Goal: Task Accomplishment & Management: Complete application form

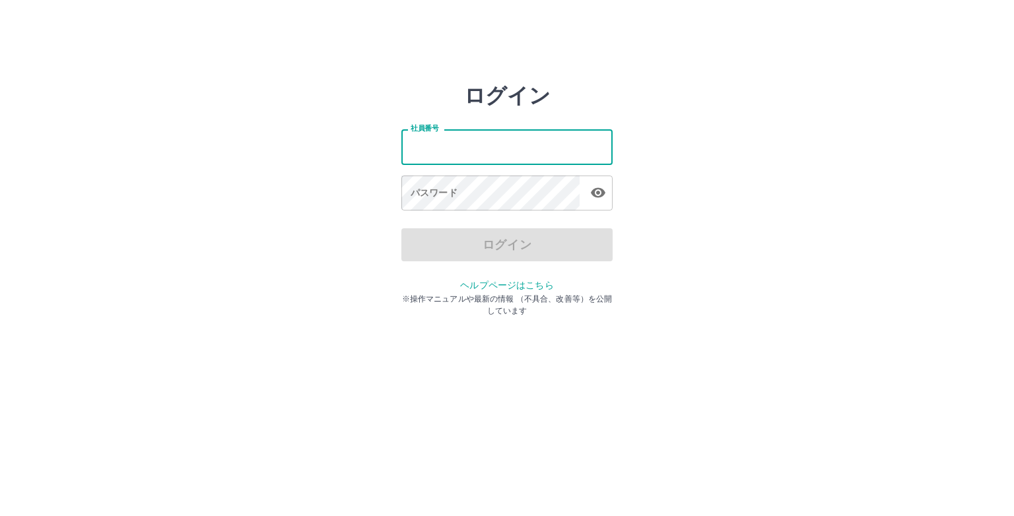
click at [457, 156] on input "社員番号" at bounding box center [506, 146] width 211 height 35
type input "*******"
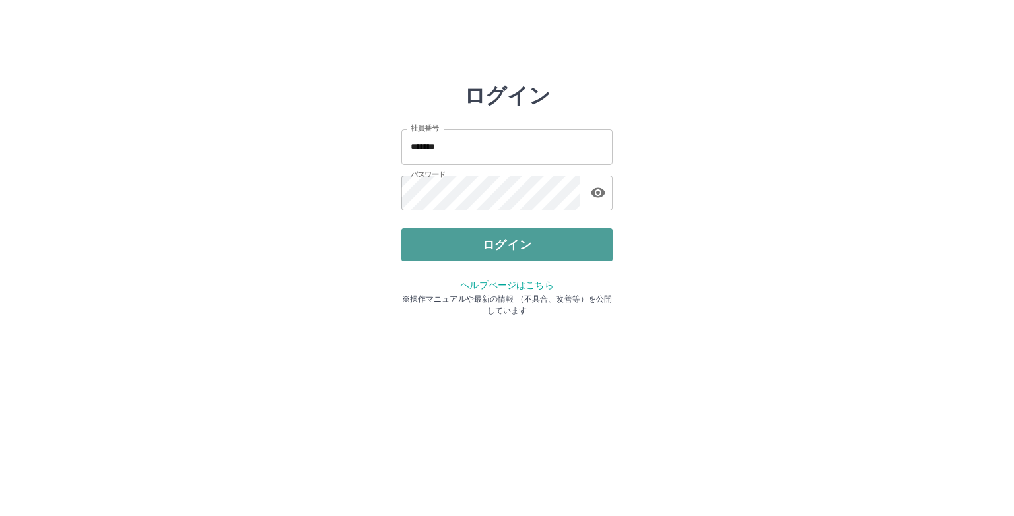
click at [496, 238] on button "ログイン" at bounding box center [506, 244] width 211 height 33
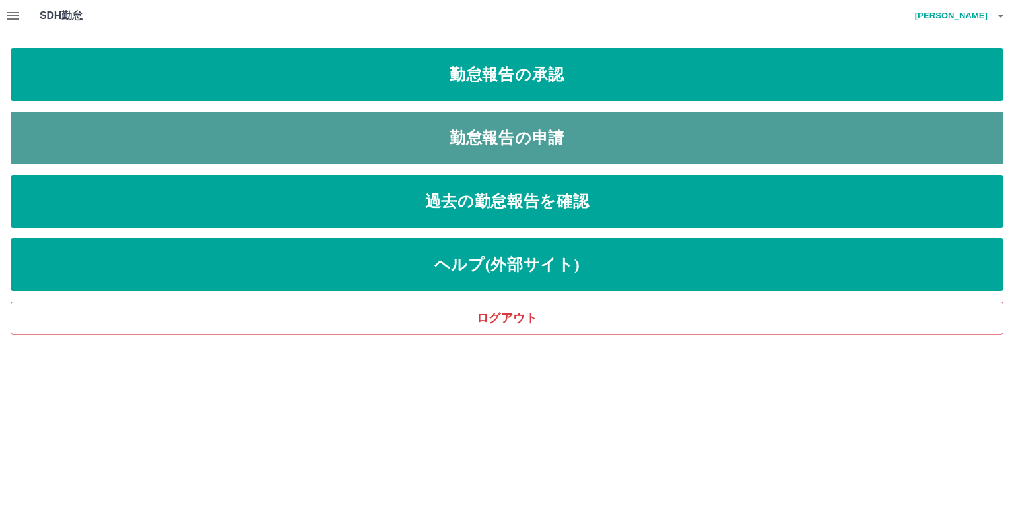
click at [511, 152] on link "勤怠報告の申請" at bounding box center [507, 138] width 993 height 53
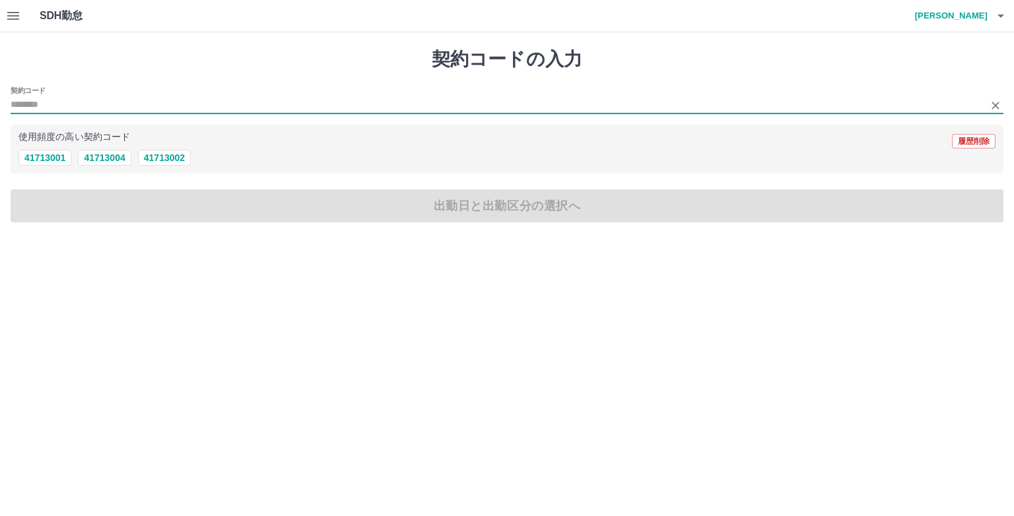
click at [104, 110] on input "契約コード" at bounding box center [497, 105] width 973 height 17
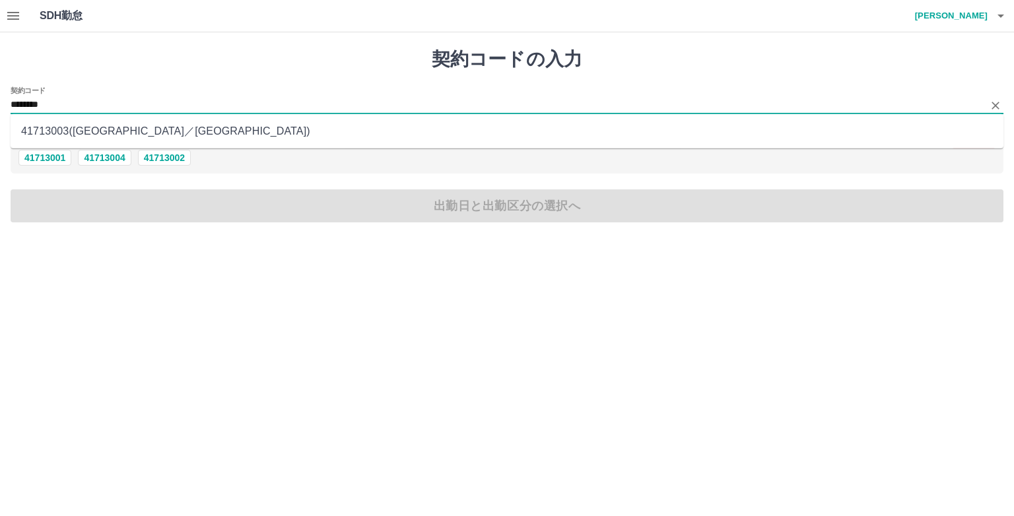
click at [110, 129] on li "41713003 ( [GEOGRAPHIC_DATA] ／ [GEOGRAPHIC_DATA] )" at bounding box center [507, 131] width 993 height 24
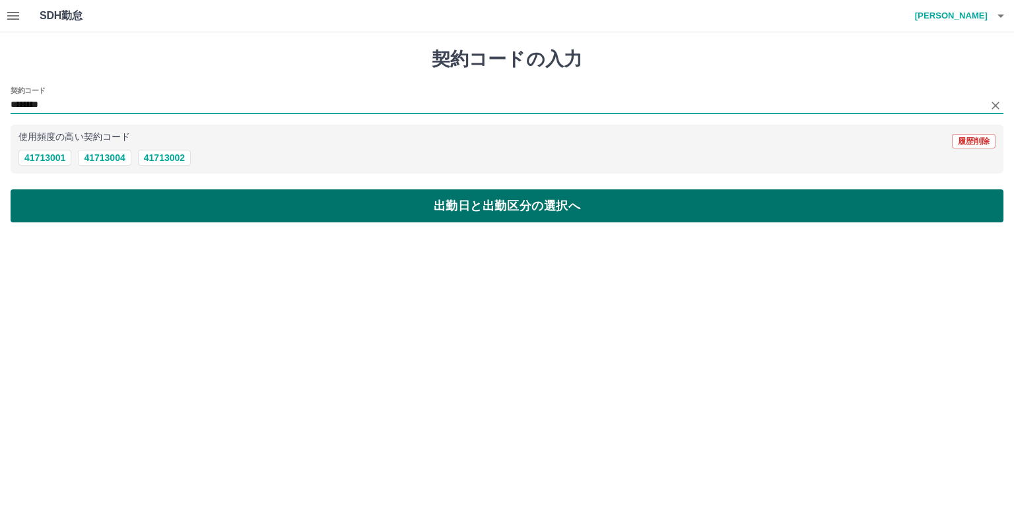
type input "********"
click at [136, 217] on button "出勤日と出勤区分の選択へ" at bounding box center [507, 205] width 993 height 33
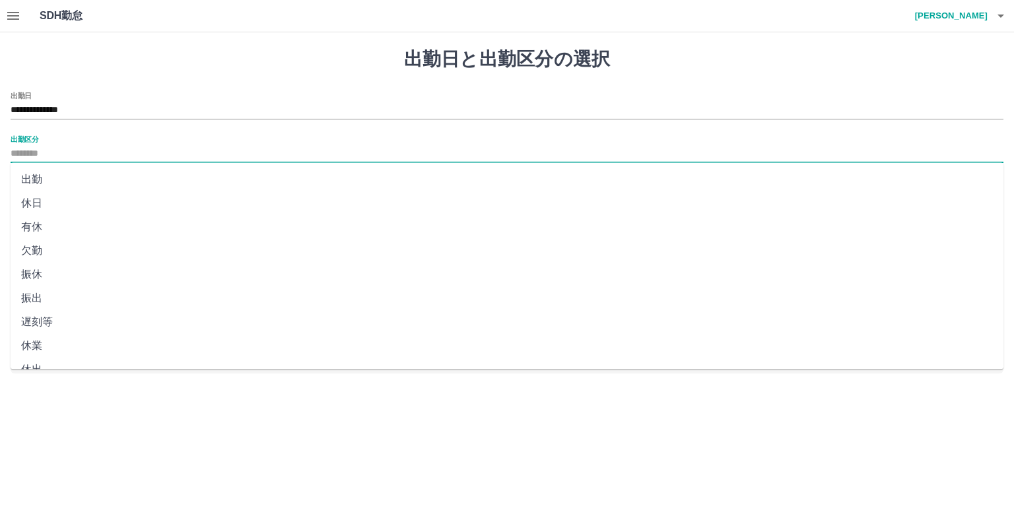
click at [77, 153] on input "出勤区分" at bounding box center [507, 154] width 993 height 17
click at [69, 180] on li "出勤" at bounding box center [507, 180] width 993 height 24
type input "**"
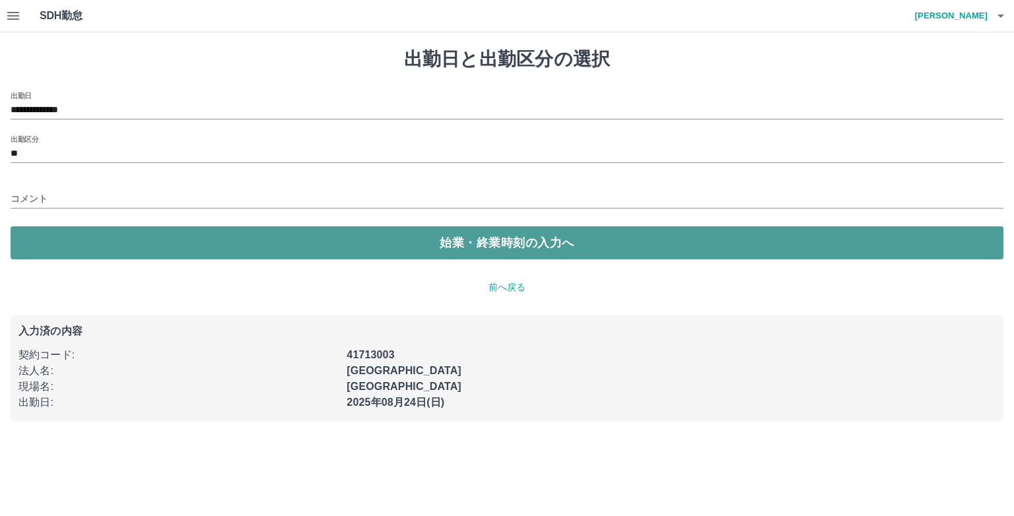
click at [96, 238] on button "始業・終業時刻の入力へ" at bounding box center [507, 242] width 993 height 33
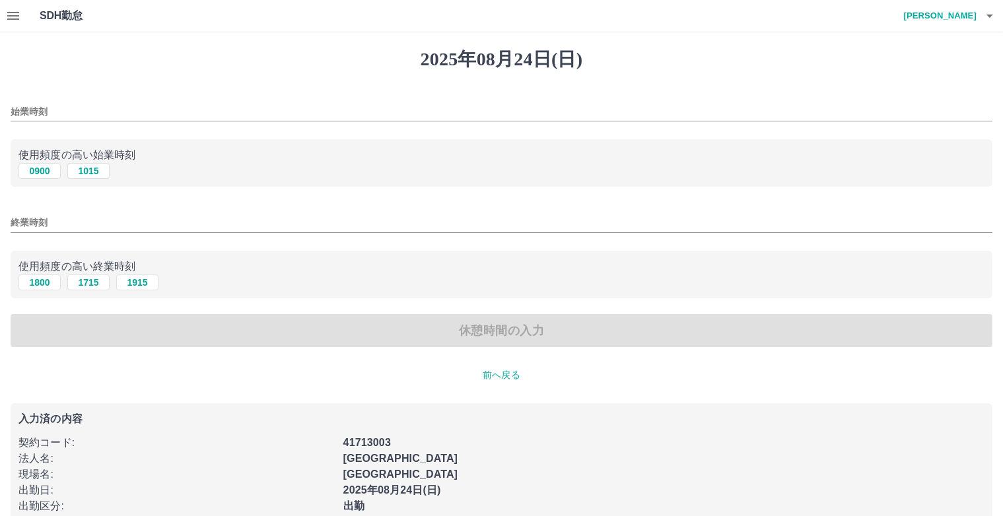
drag, startPoint x: 37, startPoint y: 162, endPoint x: 36, endPoint y: 194, distance: 31.7
click at [37, 164] on div "0900 [DATE]" at bounding box center [501, 171] width 966 height 17
click at [40, 280] on button "1800" at bounding box center [39, 283] width 42 height 16
type input "****"
click at [46, 172] on button "0900" at bounding box center [39, 171] width 42 height 16
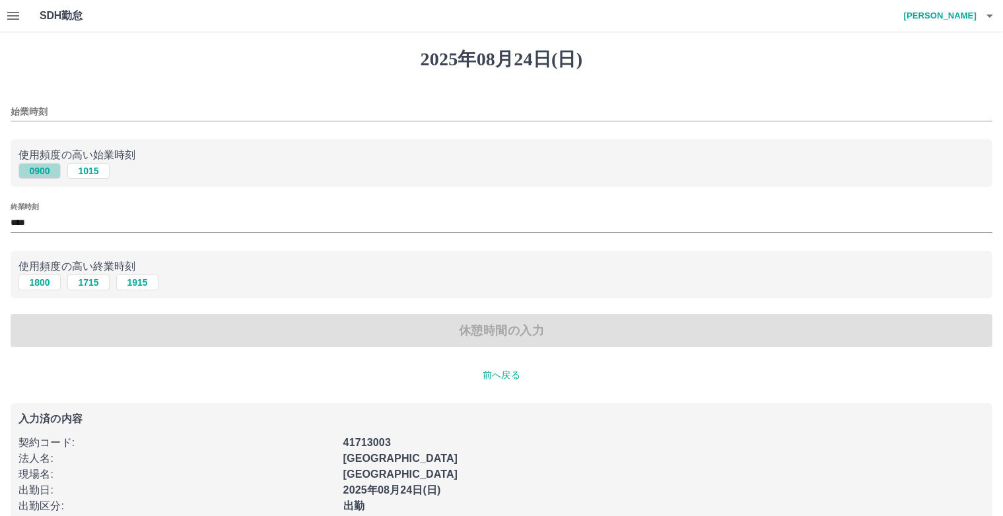
type input "****"
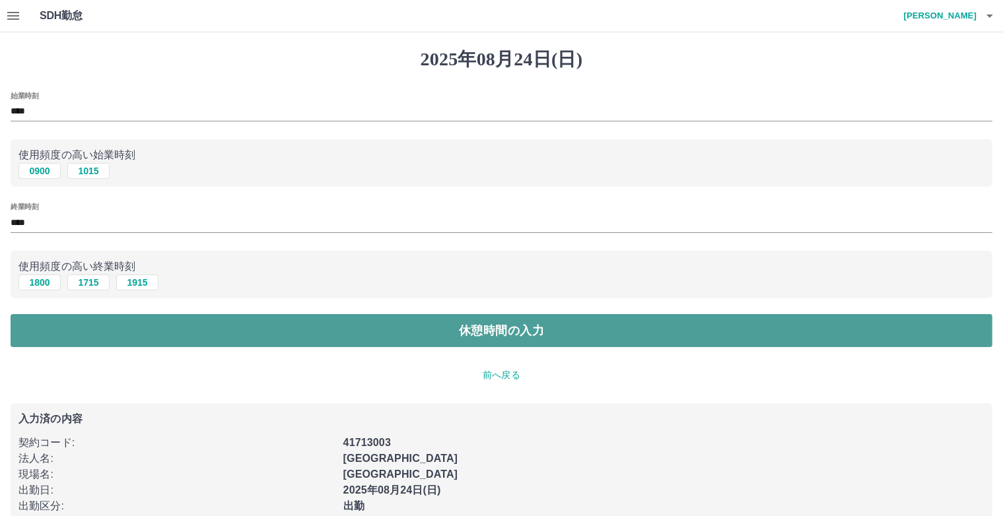
click at [300, 341] on button "休憩時間の入力" at bounding box center [502, 330] width 982 height 33
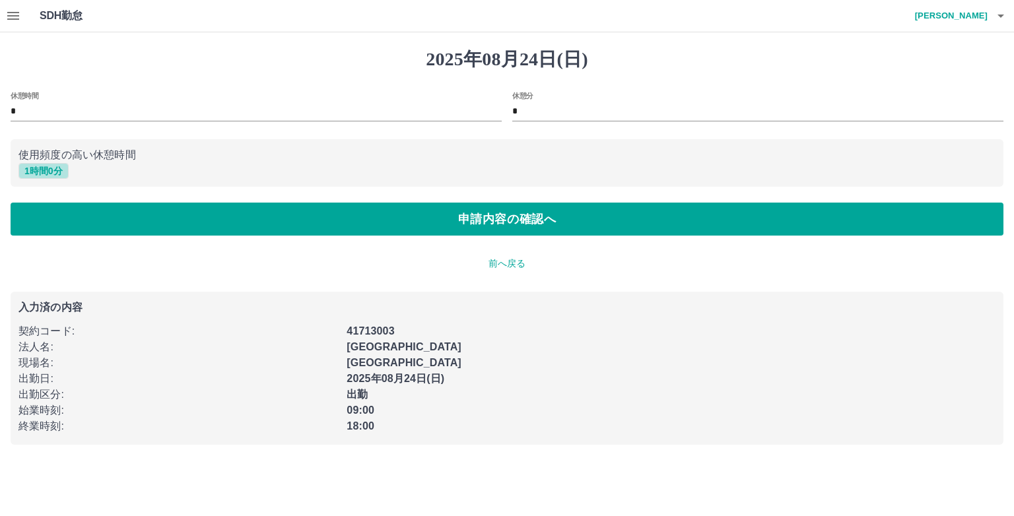
drag, startPoint x: 53, startPoint y: 167, endPoint x: 79, endPoint y: 177, distance: 27.6
click at [53, 168] on button "1 時間 0 分" at bounding box center [43, 171] width 50 height 16
type input "*"
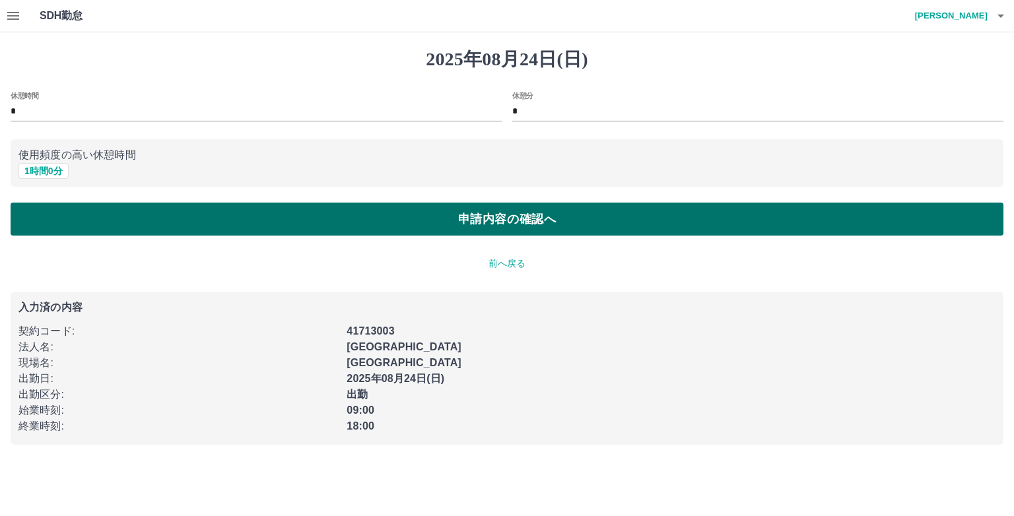
click at [143, 233] on button "申請内容の確認へ" at bounding box center [507, 219] width 993 height 33
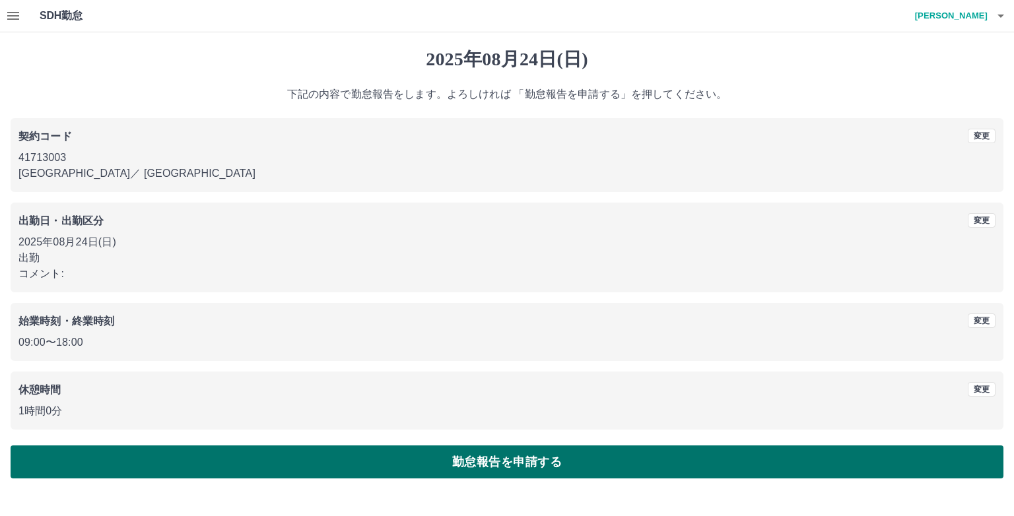
click at [500, 462] on button "勤怠報告を申請する" at bounding box center [507, 462] width 993 height 33
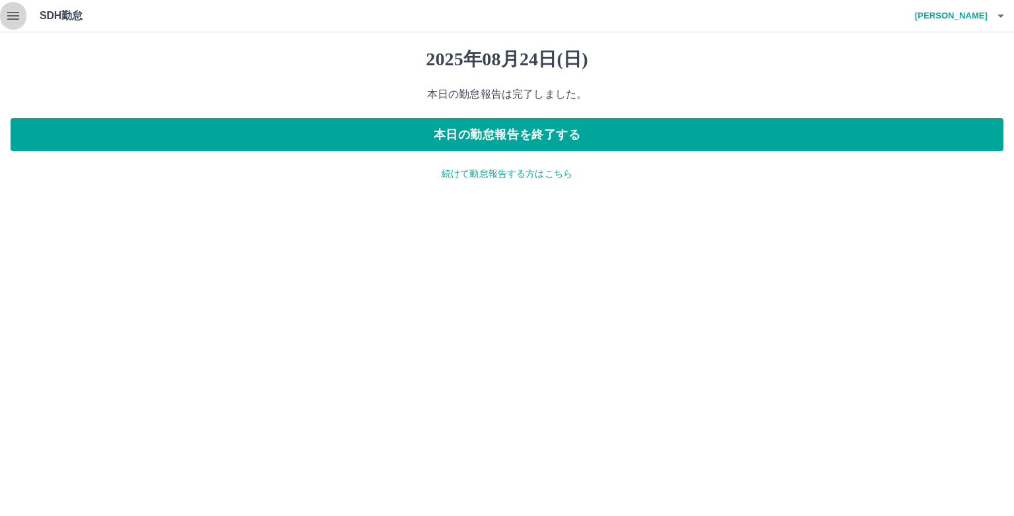
click at [9, 17] on icon "button" at bounding box center [13, 16] width 16 height 16
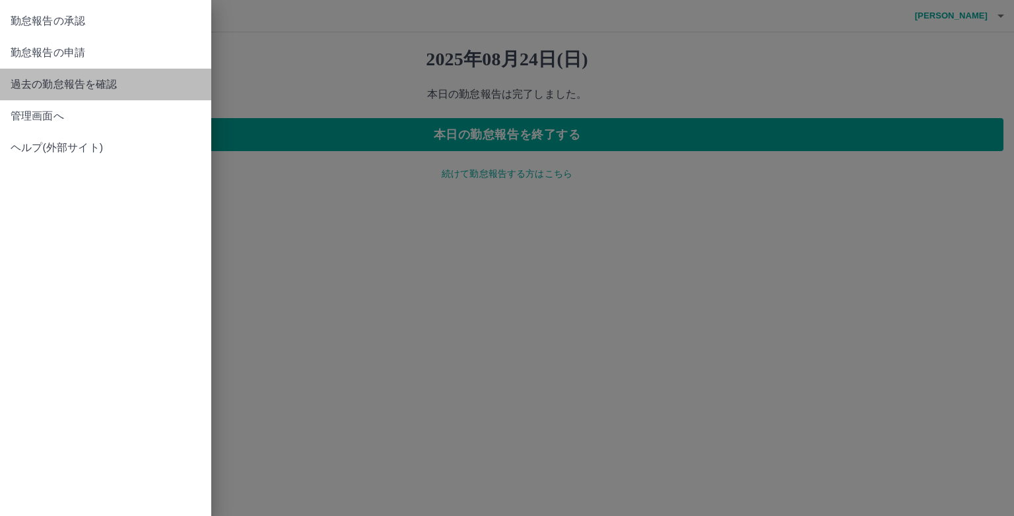
click at [26, 88] on span "過去の勤怠報告を確認" at bounding box center [106, 85] width 190 height 16
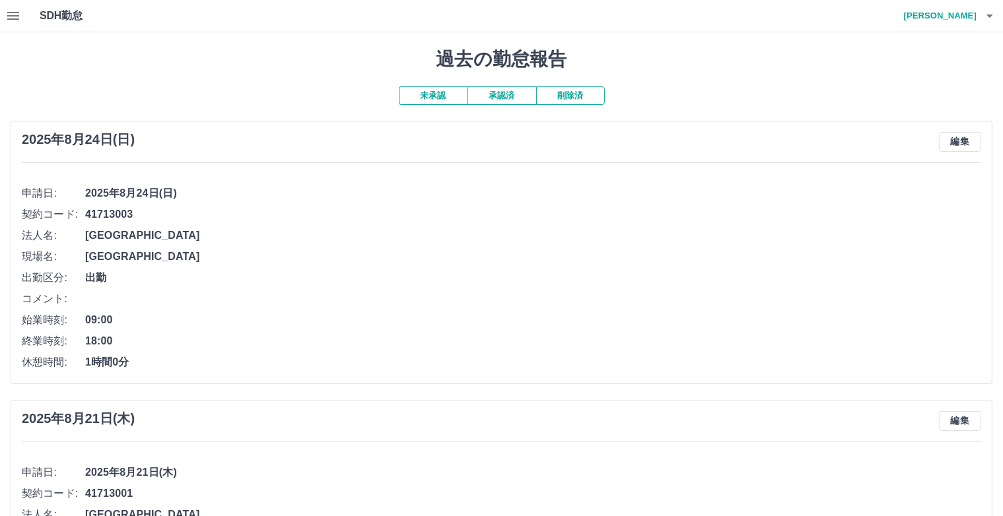
click at [500, 98] on button "承認済" at bounding box center [501, 95] width 69 height 18
click at [452, 98] on button "未承認" at bounding box center [433, 95] width 69 height 18
click at [3, 18] on button "button" at bounding box center [13, 16] width 26 height 32
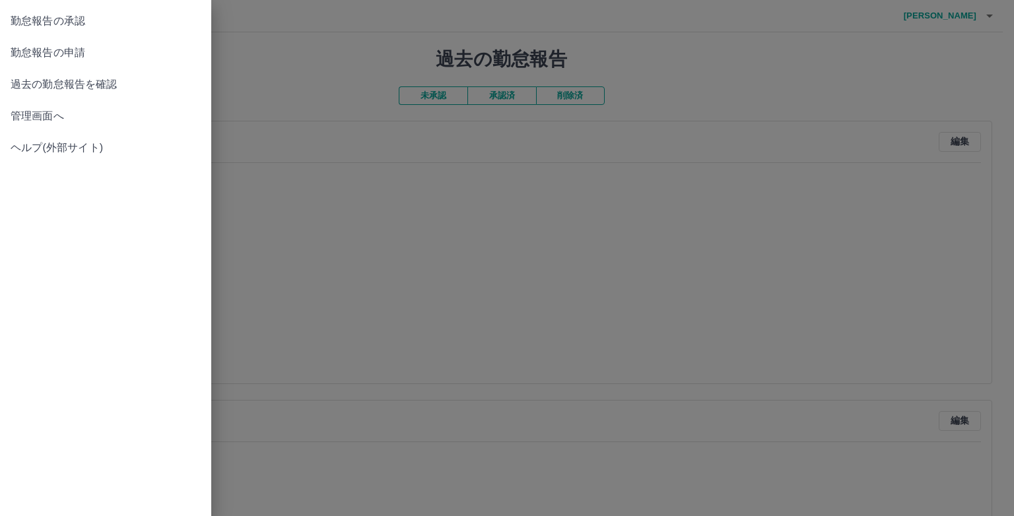
click at [29, 26] on span "勤怠報告の承認" at bounding box center [106, 21] width 190 height 16
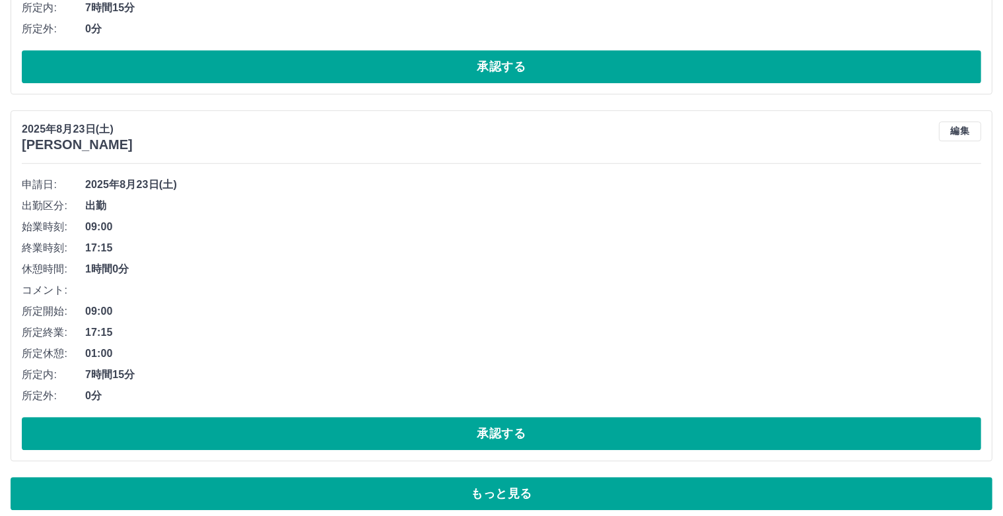
scroll to position [8862, 0]
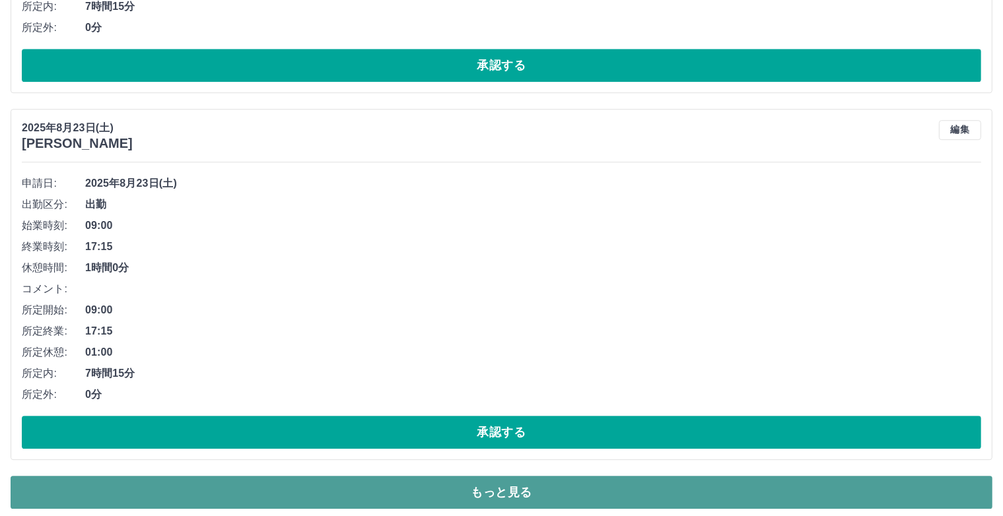
click at [533, 480] on button "もっと見る" at bounding box center [502, 492] width 982 height 33
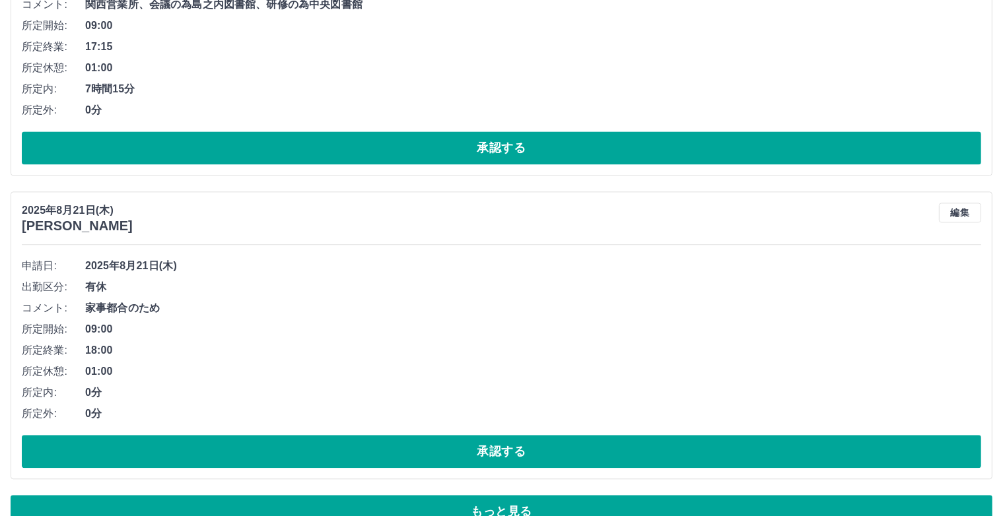
scroll to position [17971, 0]
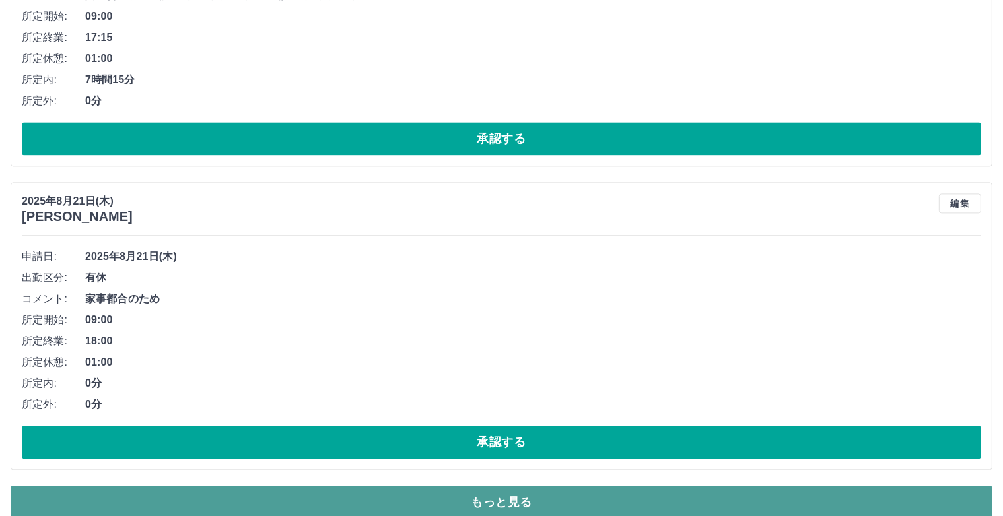
click at [480, 490] on button "もっと見る" at bounding box center [502, 502] width 982 height 33
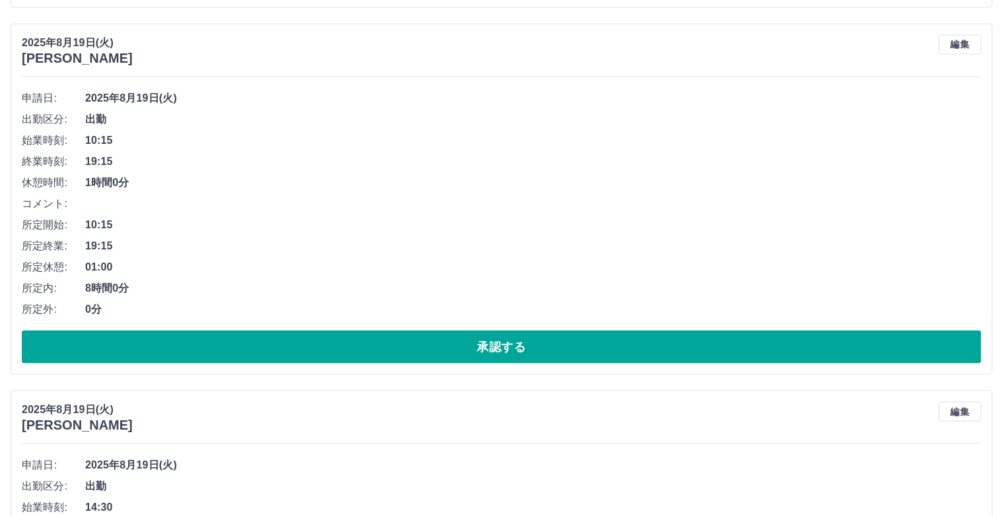
scroll to position [27079, 0]
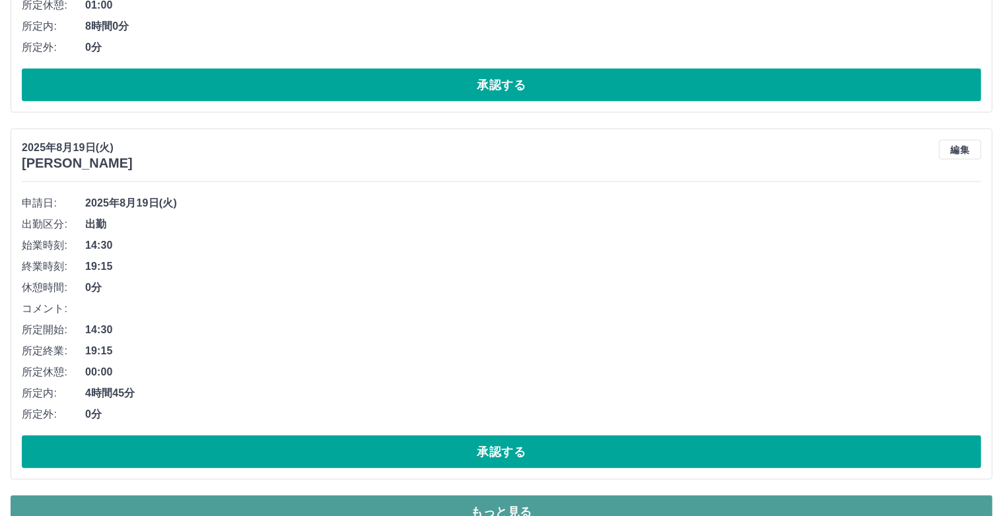
click at [511, 496] on button "もっと見る" at bounding box center [502, 512] width 982 height 33
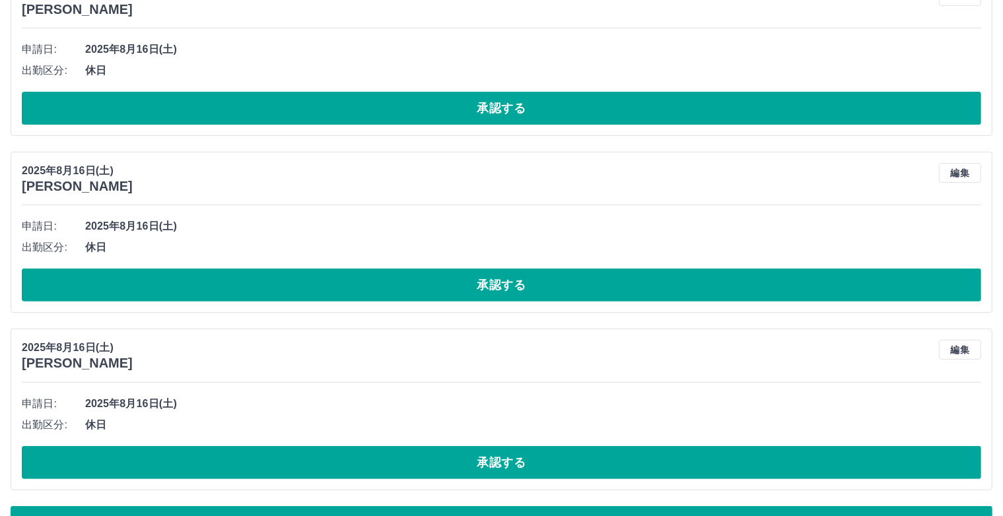
scroll to position [35491, 0]
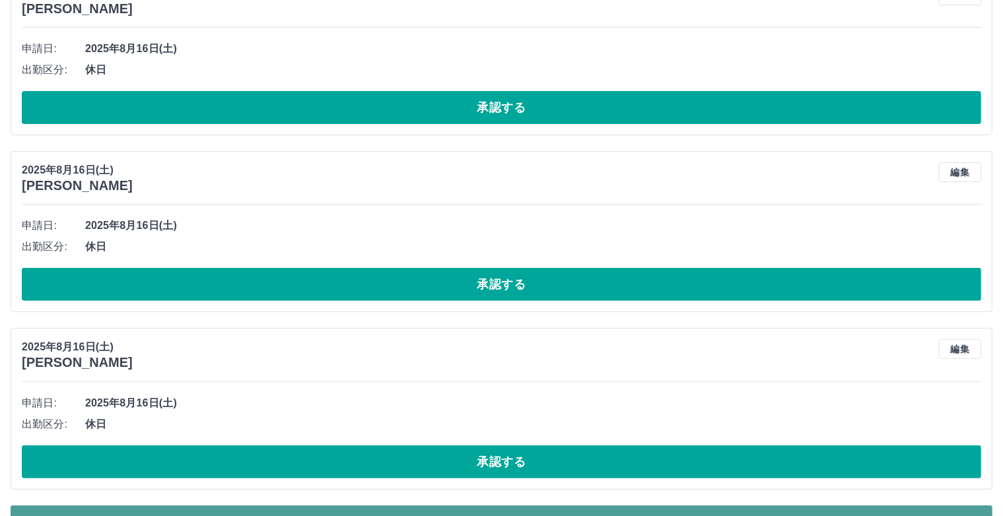
click at [512, 506] on button "もっと見る" at bounding box center [502, 522] width 982 height 33
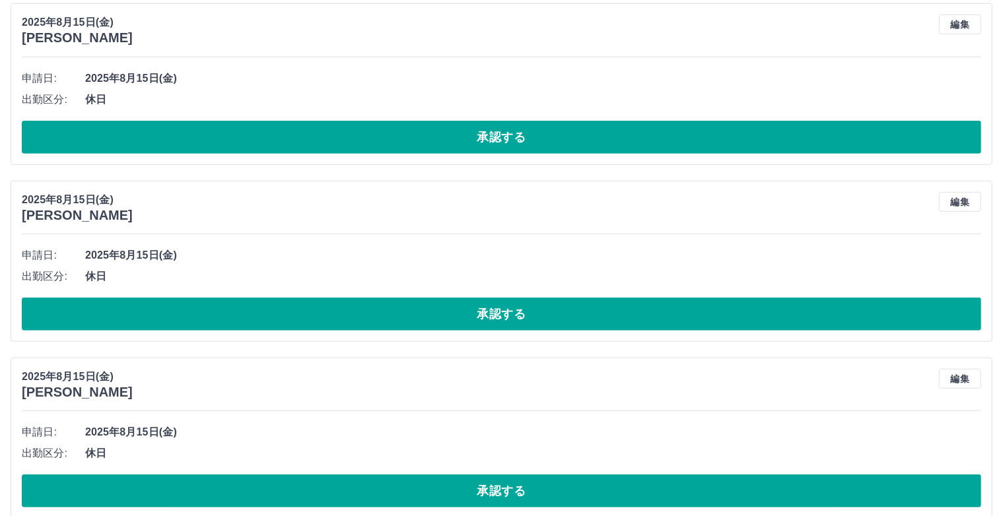
scroll to position [41241, 0]
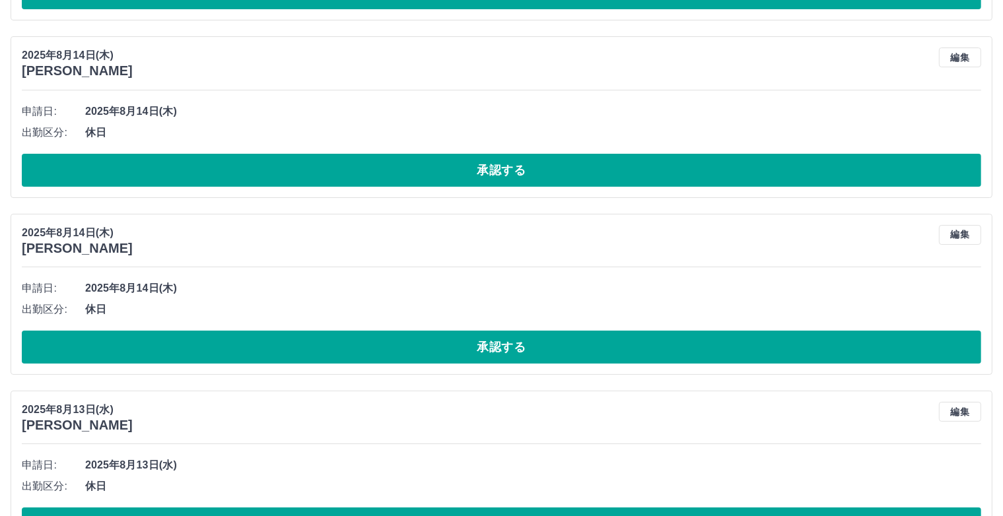
scroll to position [45660, 0]
